Goal: Task Accomplishment & Management: Use online tool/utility

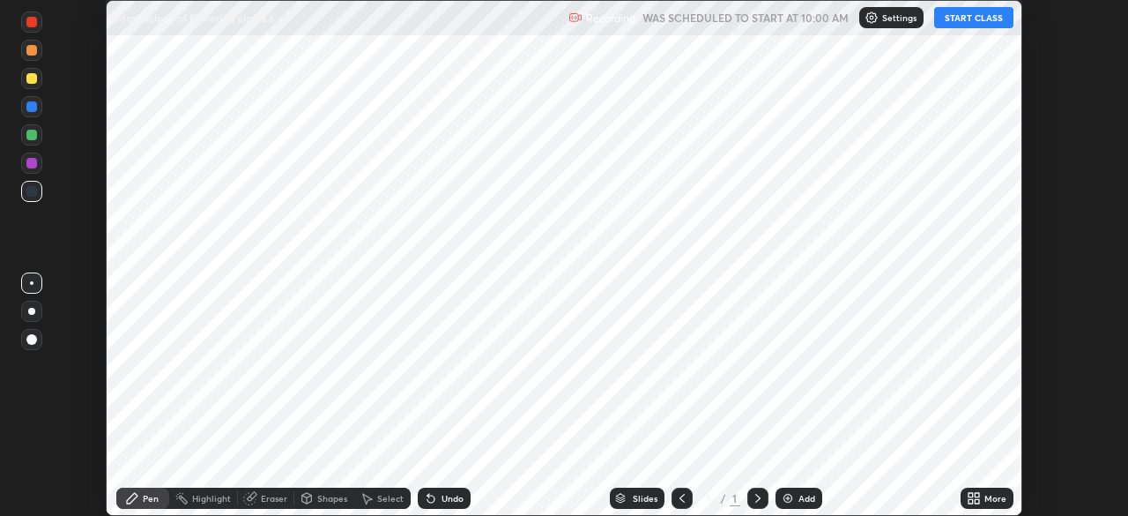
scroll to position [516, 1127]
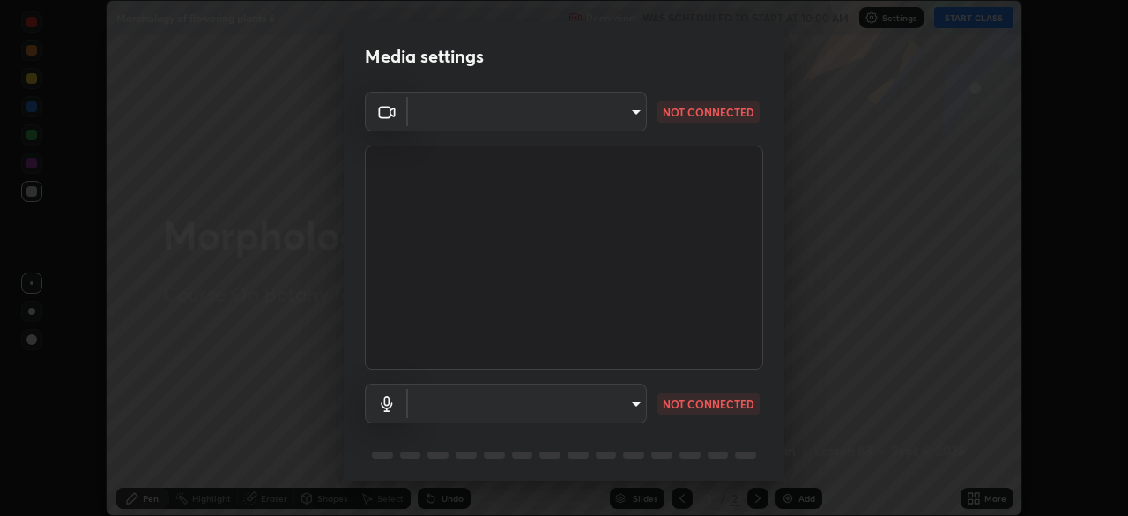
type input "e15fe1ebf70cde3bfcbeee335f8652014c7a9185cc29a01d69aea44f35fb34b8"
type input "communications"
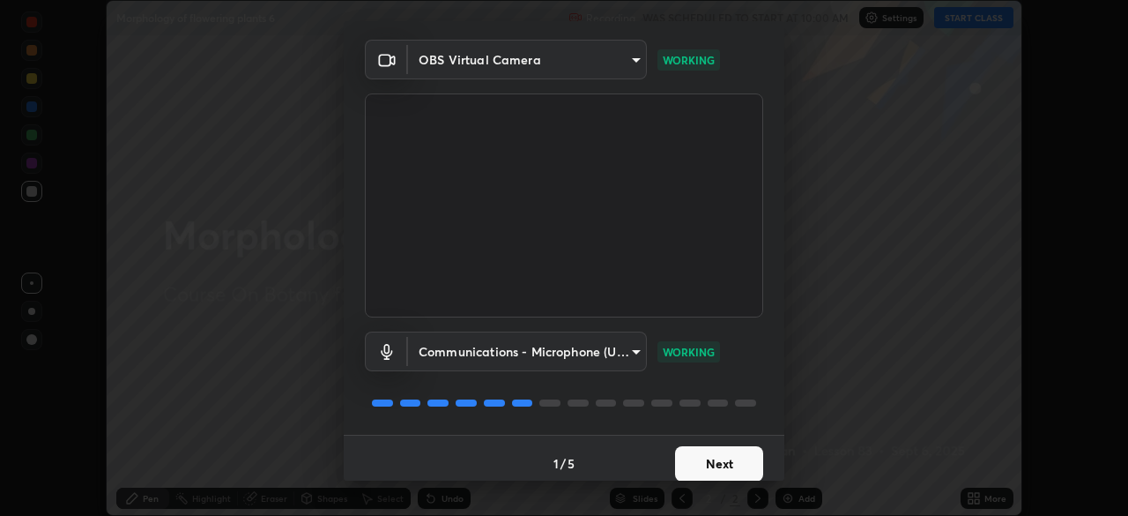
scroll to position [63, 0]
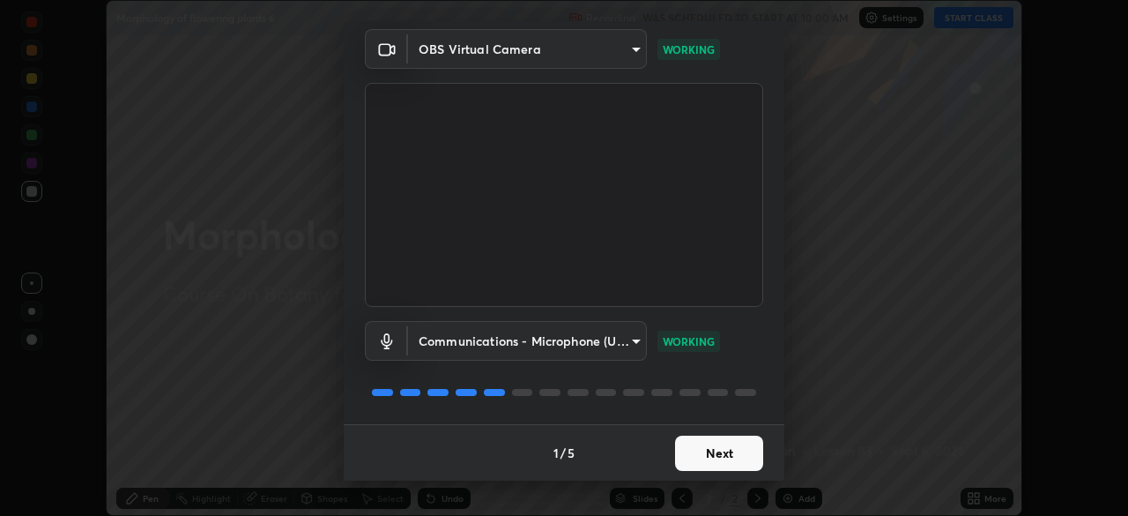
click at [723, 450] on button "Next" at bounding box center [719, 452] width 88 height 35
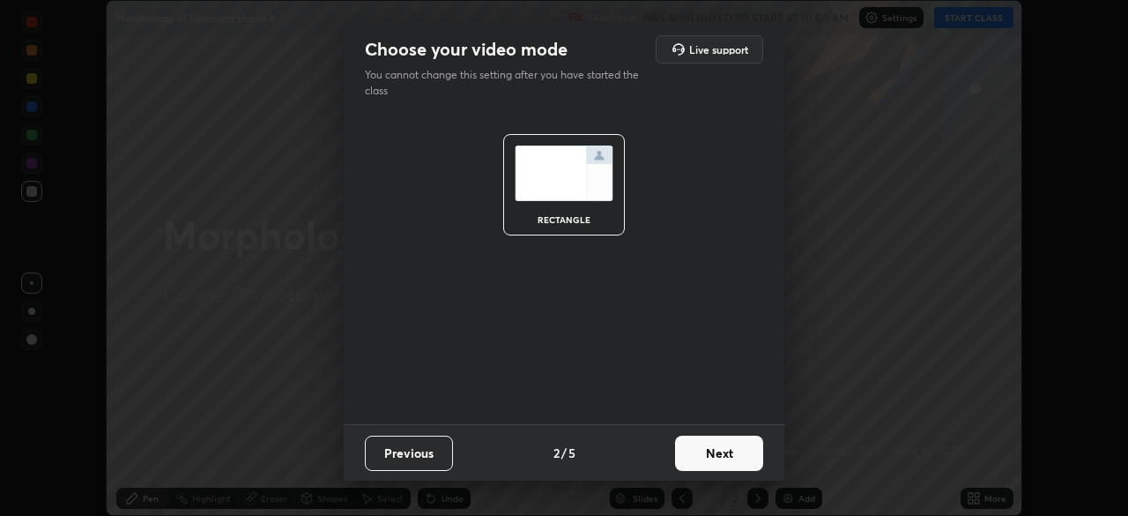
click at [727, 457] on button "Next" at bounding box center [719, 452] width 88 height 35
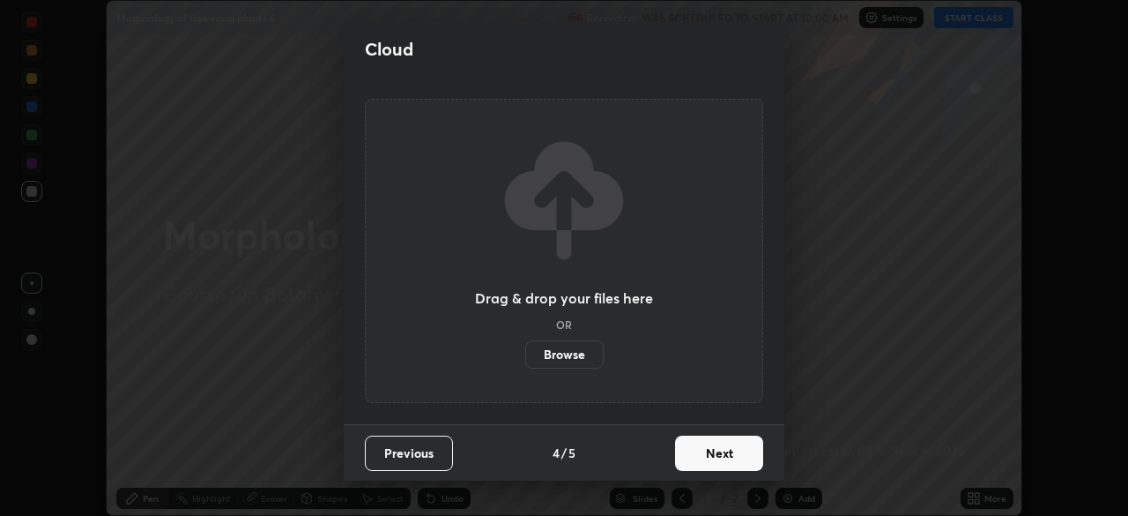
click at [729, 458] on button "Next" at bounding box center [719, 452] width 88 height 35
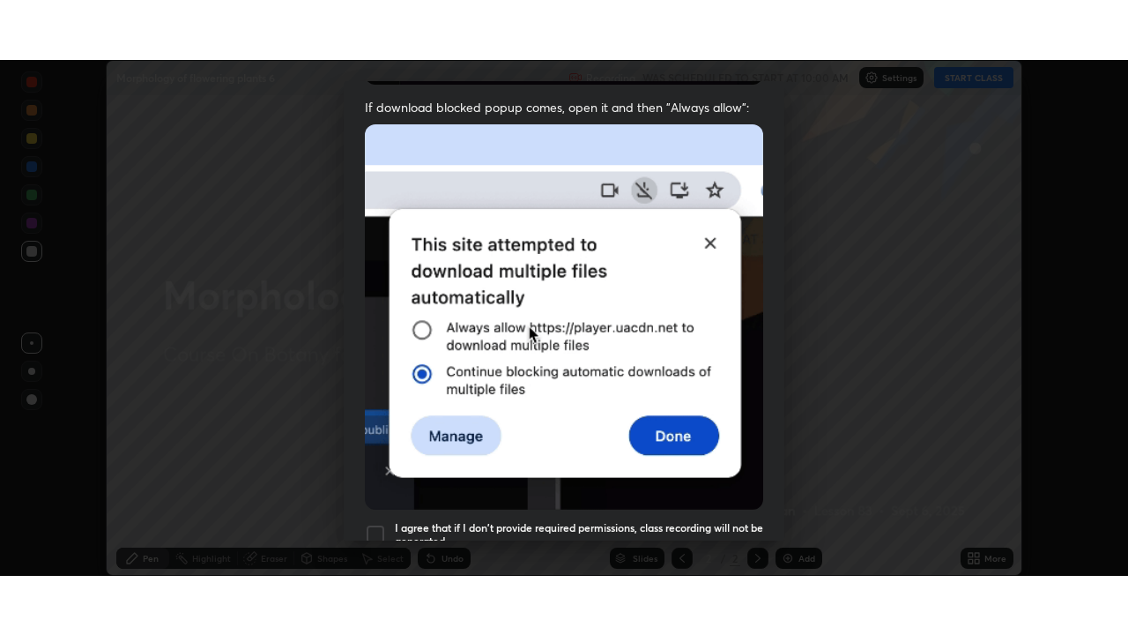
scroll to position [422, 0]
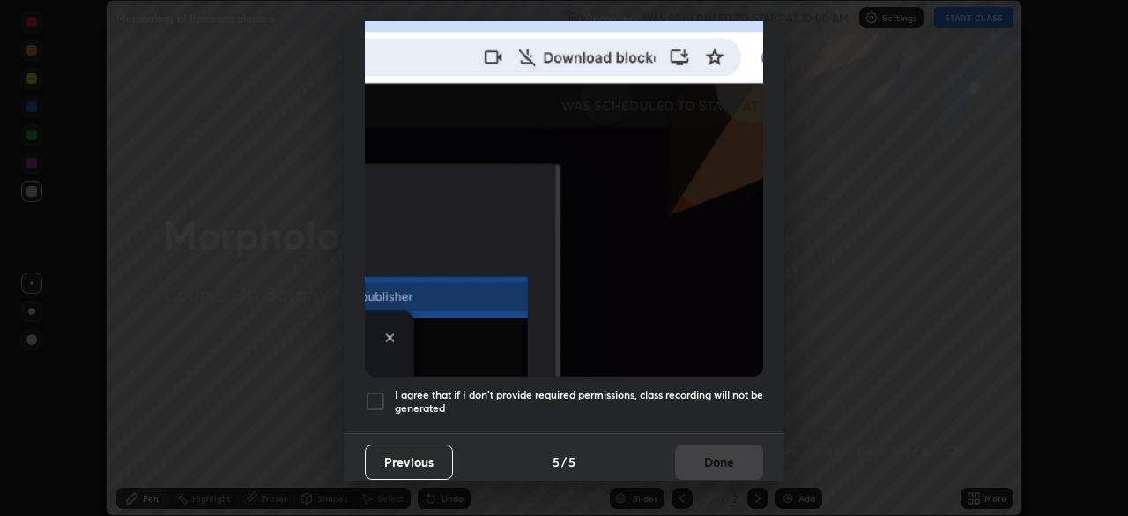
click at [698, 388] on h5 "I agree that if I don't provide required permissions, class recording will not …" at bounding box center [579, 401] width 368 height 27
click at [717, 449] on button "Done" at bounding box center [719, 461] width 88 height 35
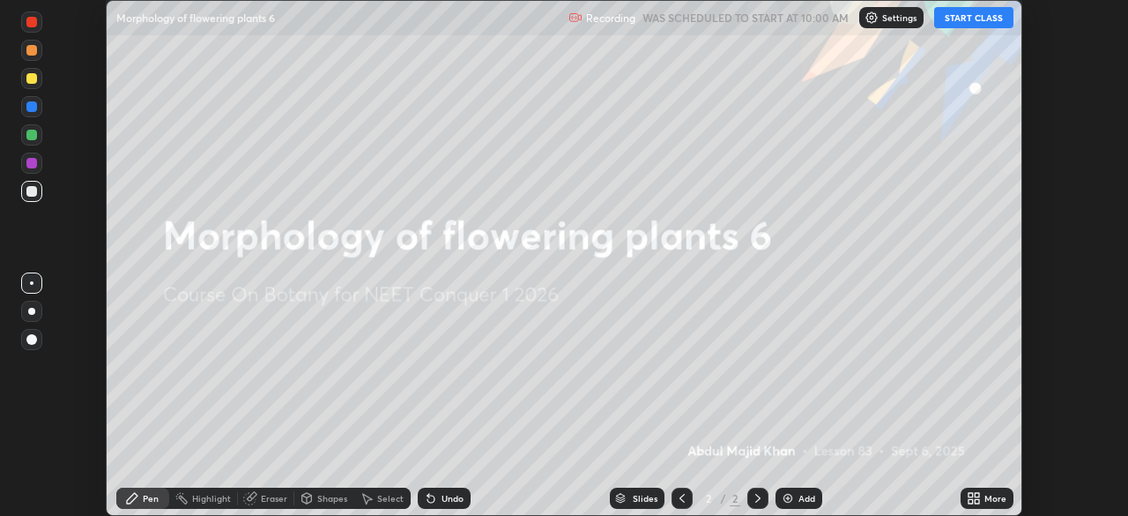
click at [958, 23] on button "START CLASS" at bounding box center [973, 17] width 79 height 21
click at [970, 501] on icon at bounding box center [971, 501] width 4 height 4
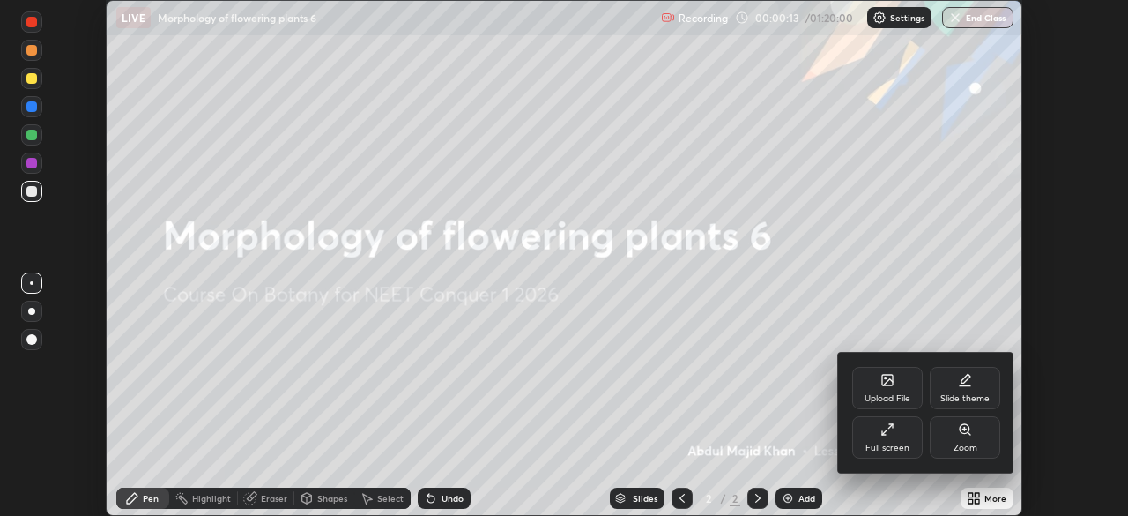
click at [906, 431] on div "Full screen" at bounding box center [887, 437] width 71 height 42
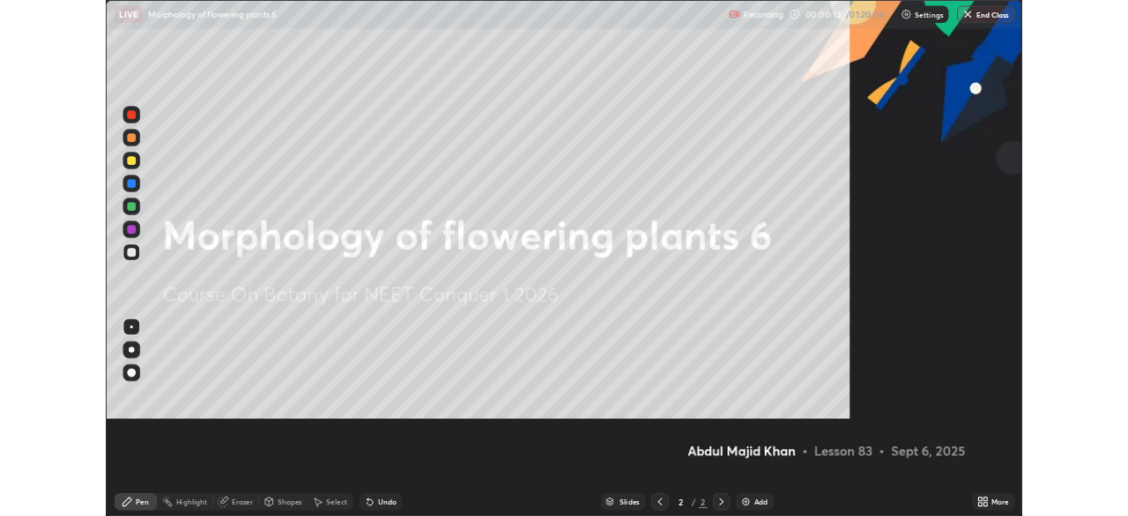
scroll to position [635, 1128]
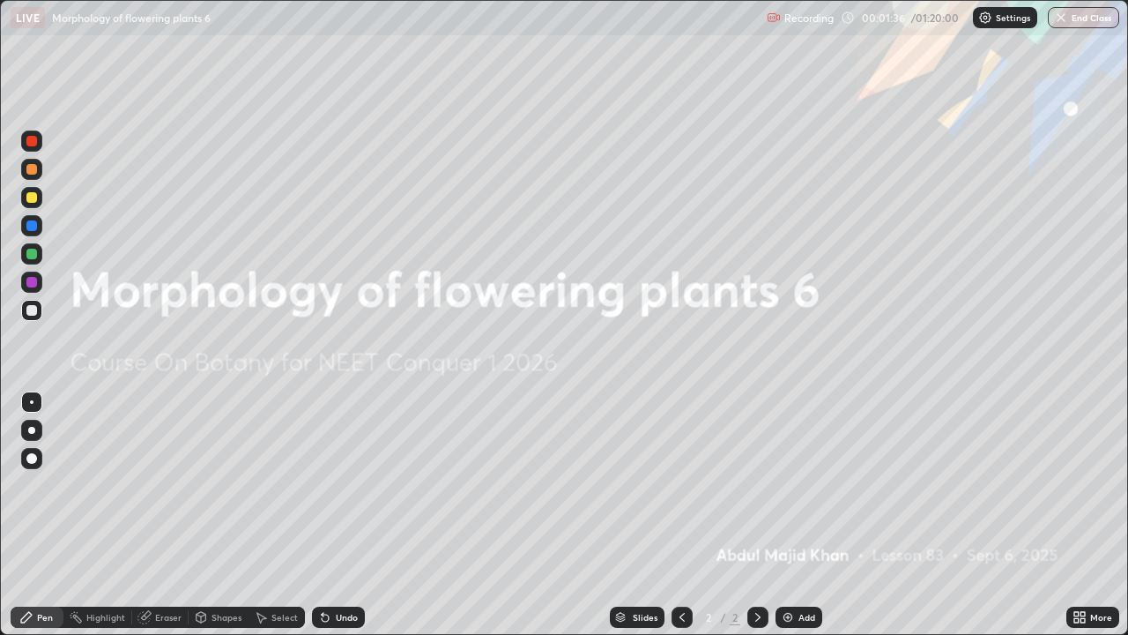
click at [1082, 515] on icon at bounding box center [1083, 614] width 4 height 4
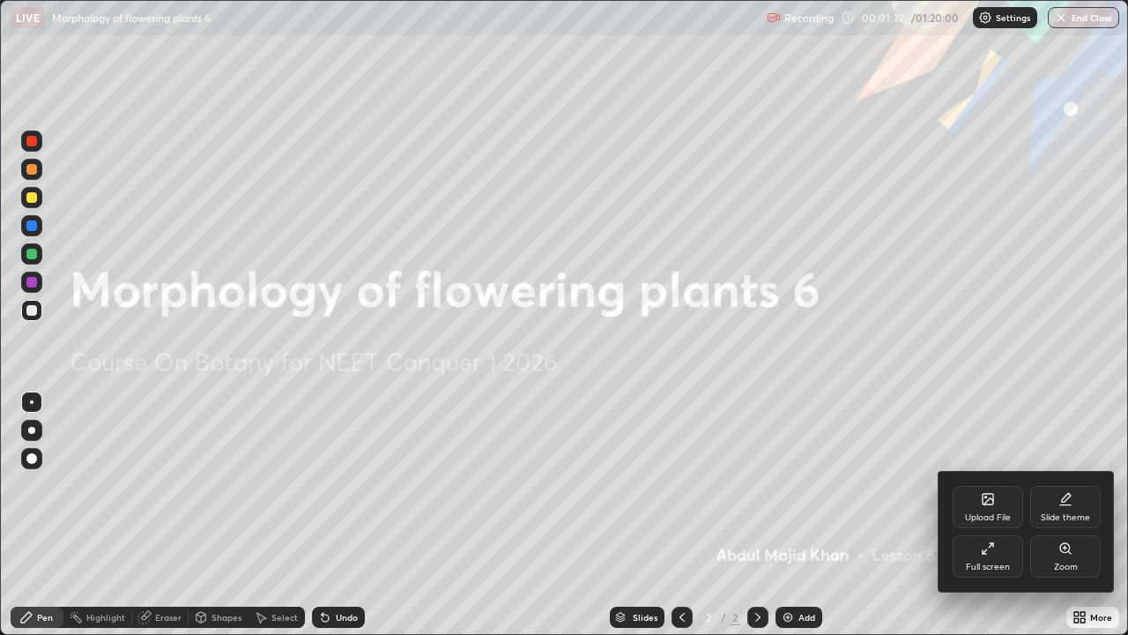
click at [995, 515] on div "Full screen" at bounding box center [988, 566] width 44 height 9
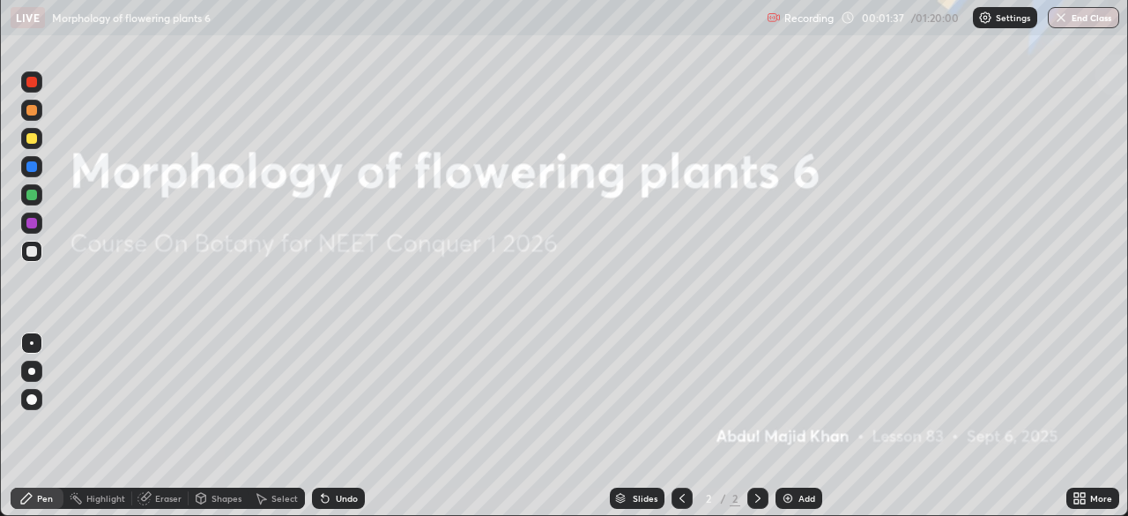
scroll to position [87620, 87007]
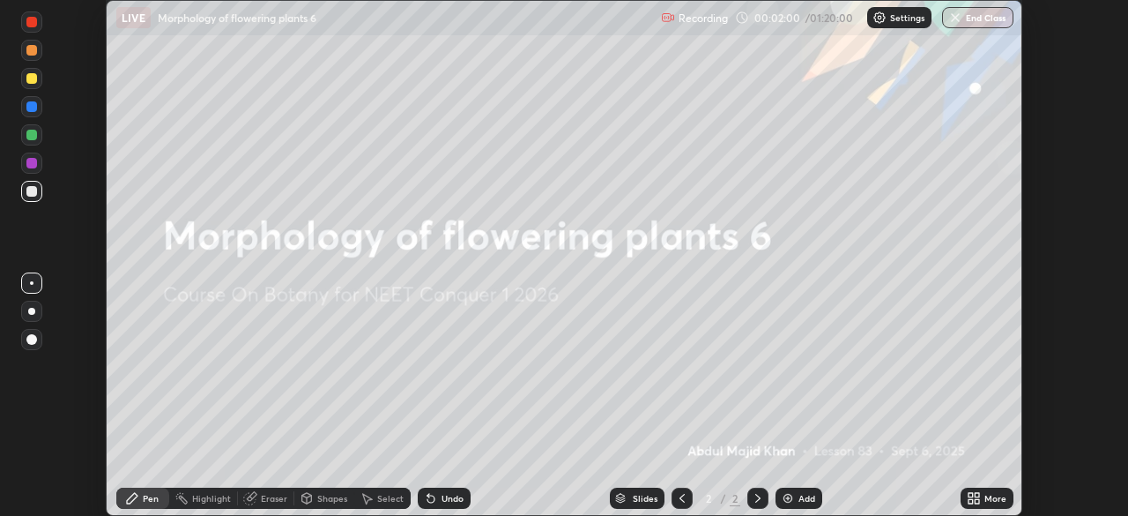
click at [803, 495] on div "Add" at bounding box center [807, 498] width 17 height 9
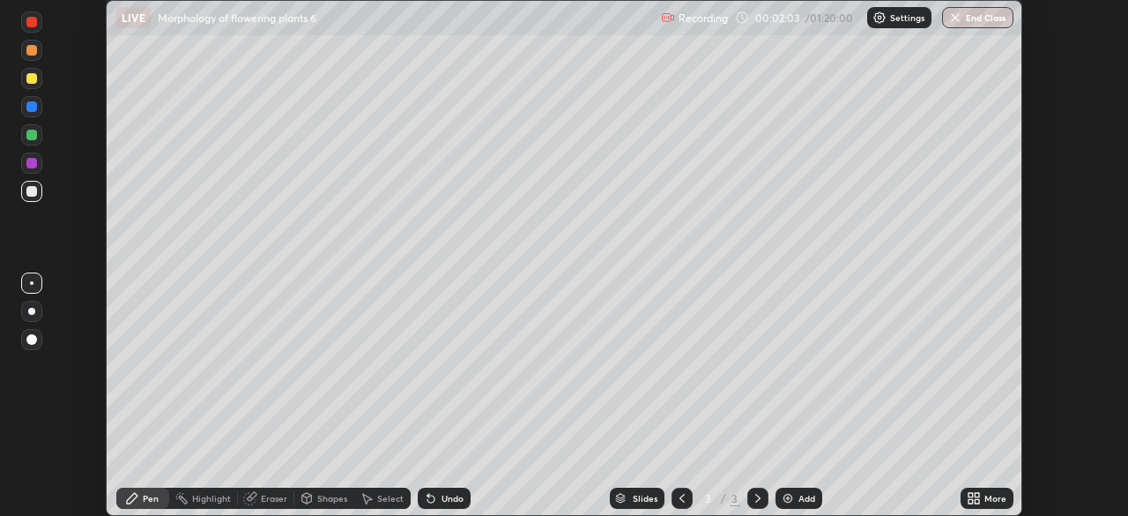
click at [29, 75] on div at bounding box center [31, 78] width 11 height 11
click at [28, 308] on div at bounding box center [31, 311] width 21 height 21
click at [31, 160] on div at bounding box center [31, 163] width 11 height 11
click at [32, 134] on div at bounding box center [31, 135] width 11 height 11
